Goal: Navigation & Orientation: Find specific page/section

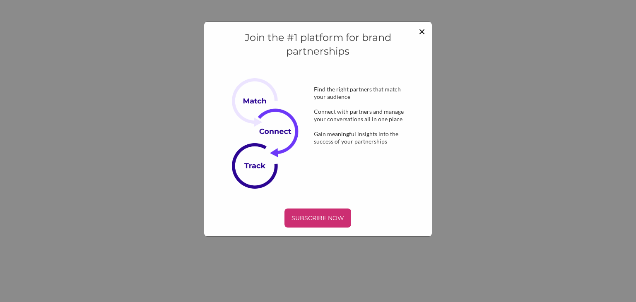
click at [426, 31] on div "Join the #1 platform for brand partnerships Find the right partners that match …" at bounding box center [318, 129] width 229 height 215
click at [420, 31] on span "×" at bounding box center [422, 31] width 7 height 14
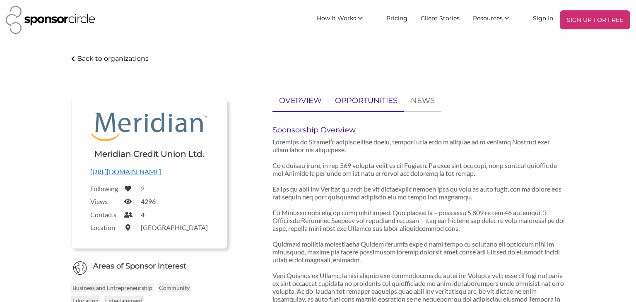
click at [374, 105] on p "OPPORTUNITIES" at bounding box center [366, 101] width 63 height 12
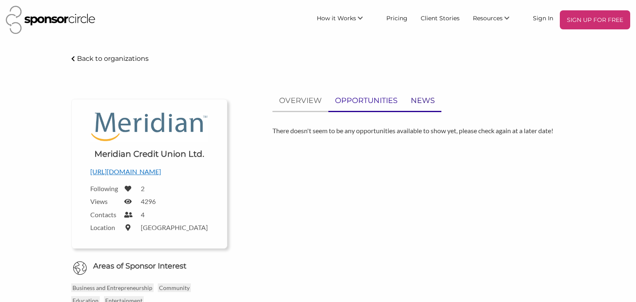
click at [418, 101] on p "NEWS" at bounding box center [423, 101] width 24 height 12
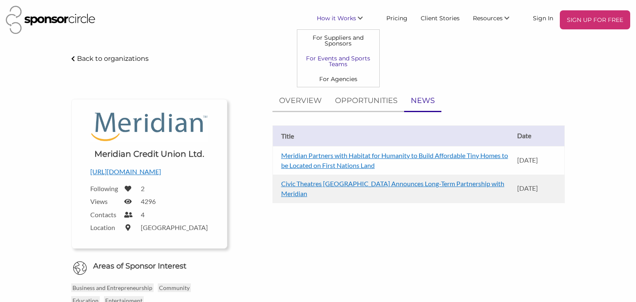
click at [351, 62] on link "For Events and Sports Teams" at bounding box center [338, 61] width 82 height 21
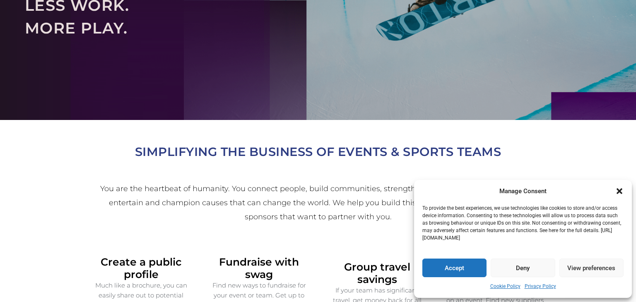
scroll to position [119, 0]
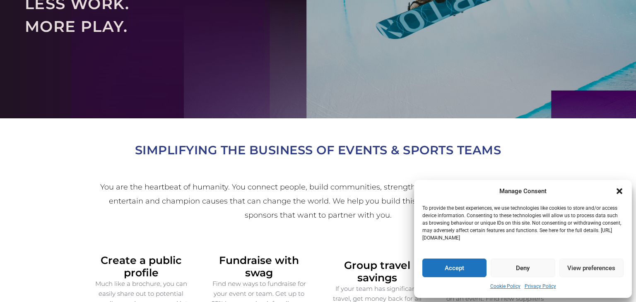
click at [620, 191] on icon "Close dialogue" at bounding box center [619, 191] width 6 height 6
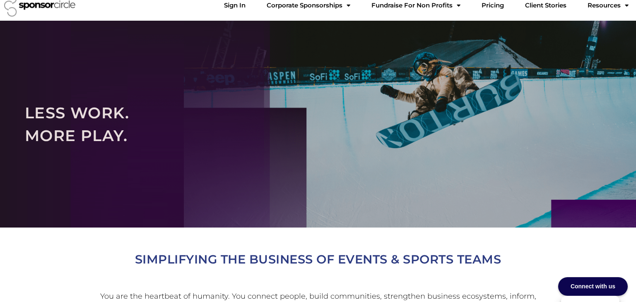
scroll to position [0, 0]
